Goal: Task Accomplishment & Management: Use online tool/utility

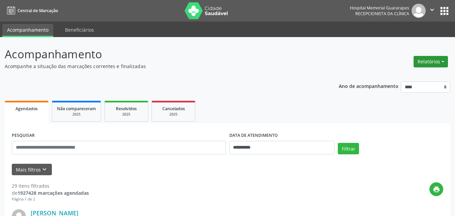
click at [430, 61] on button "Relatórios" at bounding box center [431, 61] width 34 height 11
click at [404, 73] on link "Agendamentos" at bounding box center [412, 75] width 72 height 9
select select "*"
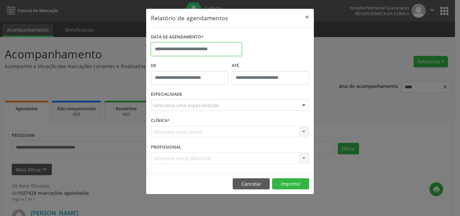
click at [186, 49] on input "text" at bounding box center [196, 48] width 91 height 13
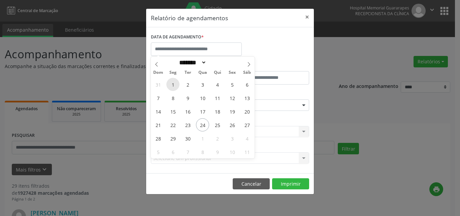
click at [169, 83] on span "1" at bounding box center [172, 84] width 13 height 13
type input "**********"
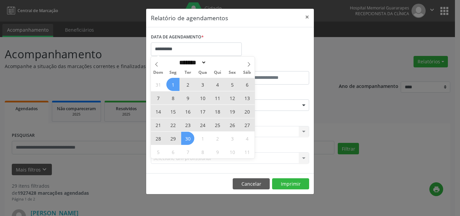
click at [193, 137] on span "30" at bounding box center [187, 138] width 13 height 13
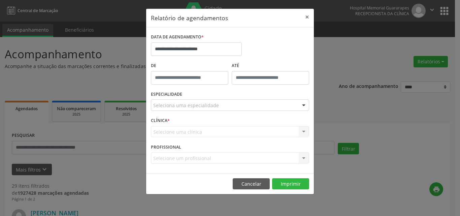
click at [206, 107] on div "Seleciona uma especialidade" at bounding box center [230, 104] width 158 height 11
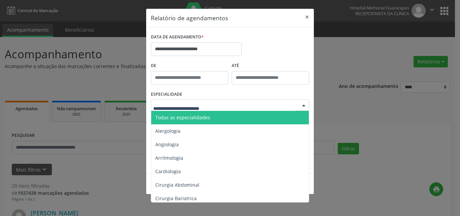
click at [210, 116] on span "Todas as especialidades" at bounding box center [230, 117] width 159 height 13
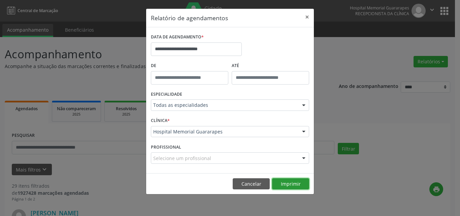
click at [297, 182] on button "Imprimir" at bounding box center [290, 183] width 37 height 11
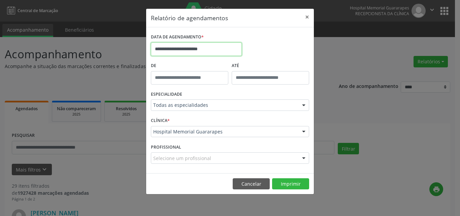
click at [214, 48] on input "**********" at bounding box center [196, 48] width 91 height 13
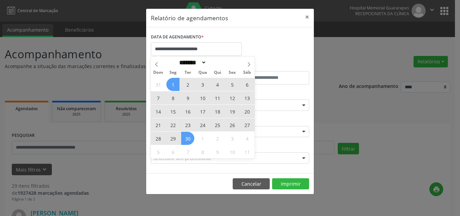
click at [174, 84] on span "1" at bounding box center [172, 84] width 13 height 13
type input "**********"
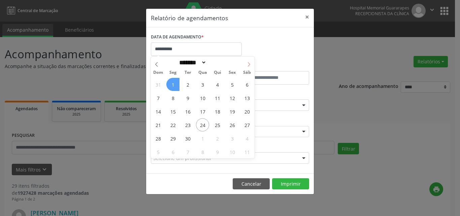
click at [250, 64] on icon at bounding box center [249, 64] width 5 height 5
select select "*"
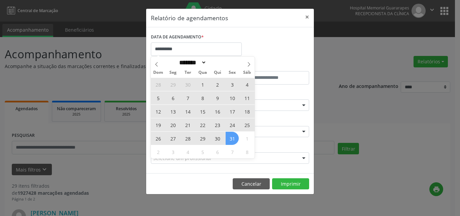
click at [230, 135] on span "31" at bounding box center [232, 138] width 13 height 13
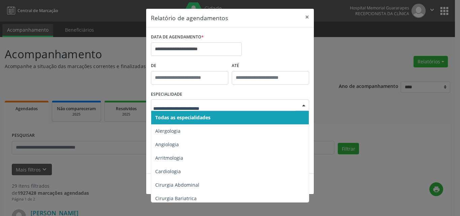
click at [225, 117] on span "Todas as especialidades" at bounding box center [230, 117] width 159 height 13
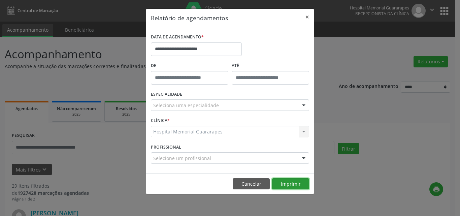
click at [285, 181] on button "Imprimir" at bounding box center [290, 183] width 37 height 11
